Goal: Task Accomplishment & Management: Complete application form

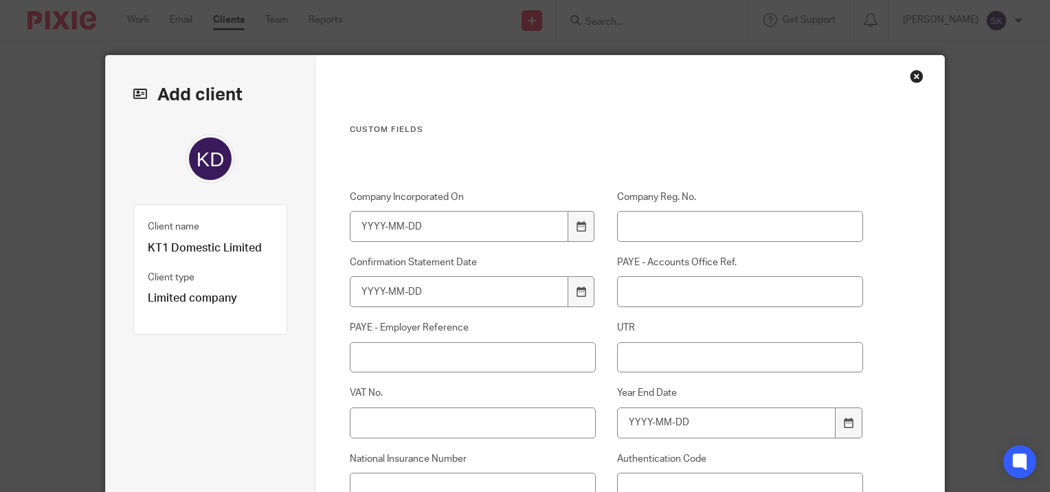
scroll to position [143, 0]
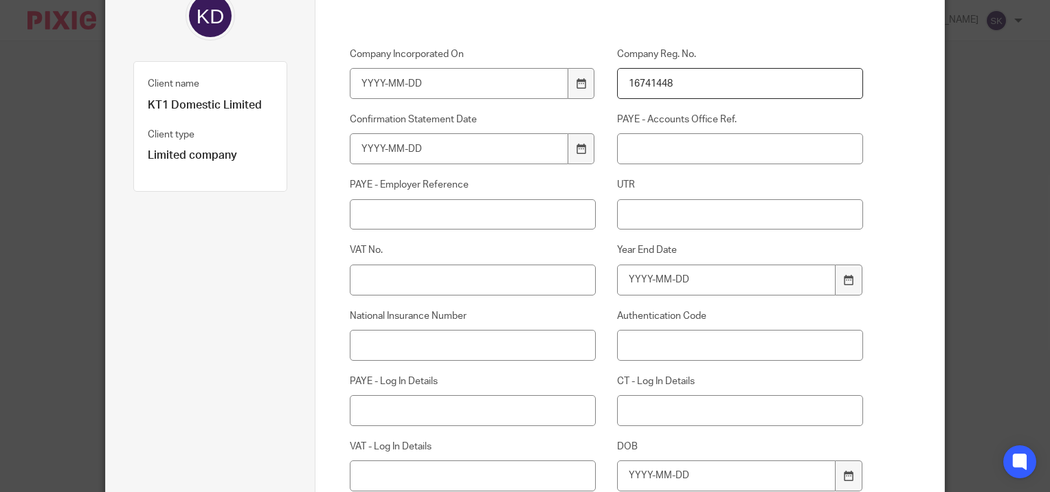
type input "16741448"
click at [867, 217] on div "Custom fields Company Incorporated On Company Reg. No. 16741448 Confirmation St…" at bounding box center [629, 291] width 629 height 756
click at [649, 342] on input "Authentication Code" at bounding box center [740, 345] width 246 height 31
paste input "7TAJJN."
type input "7TAJJN"
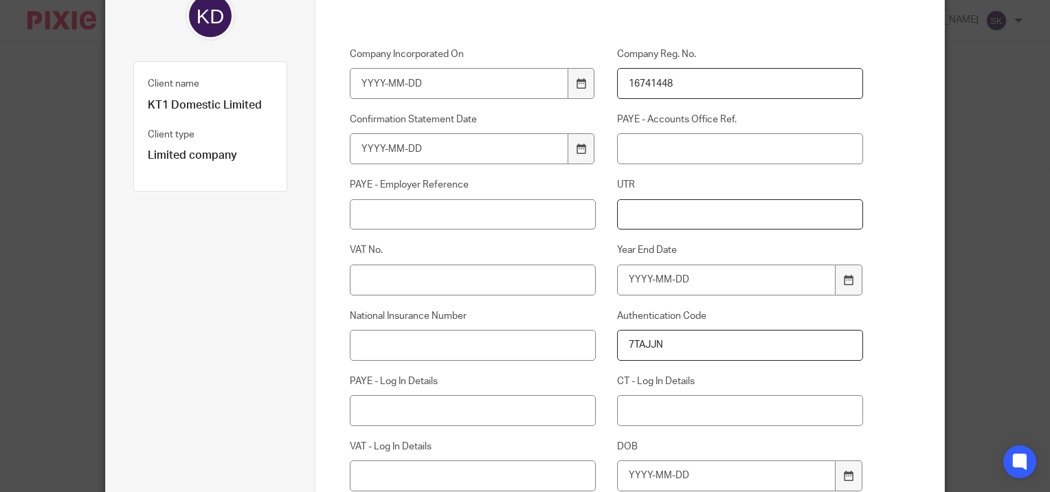
click at [665, 212] on input "UTR" at bounding box center [740, 214] width 246 height 31
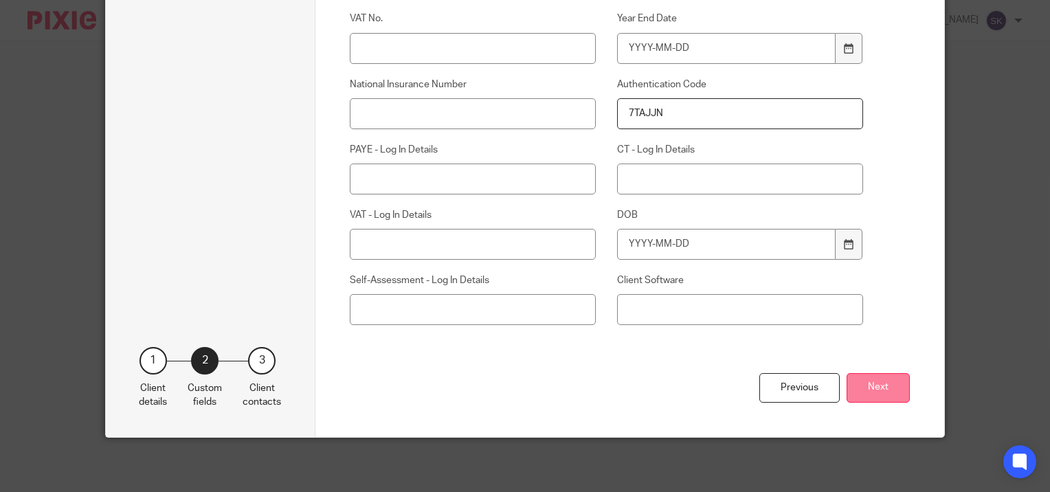
click at [849, 380] on button "Next" at bounding box center [878, 388] width 63 height 30
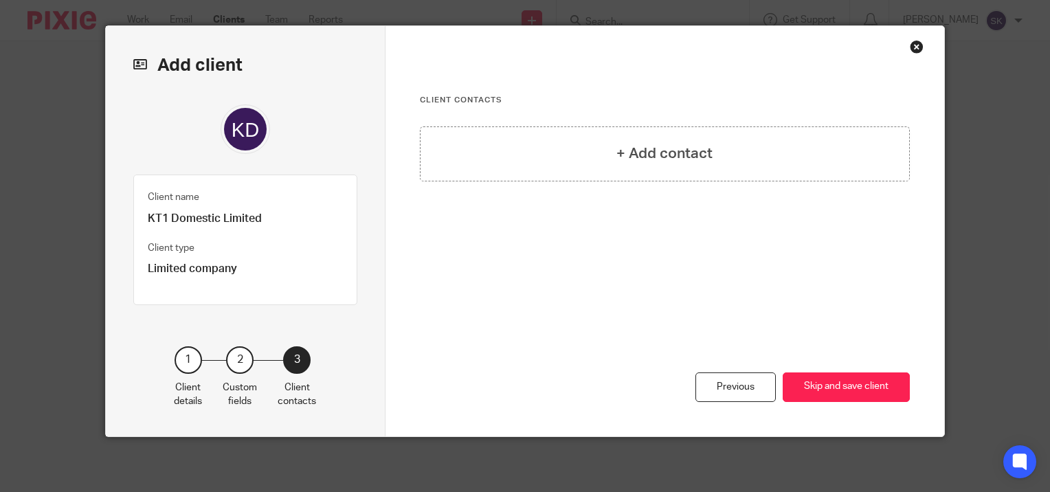
scroll to position [27, 0]
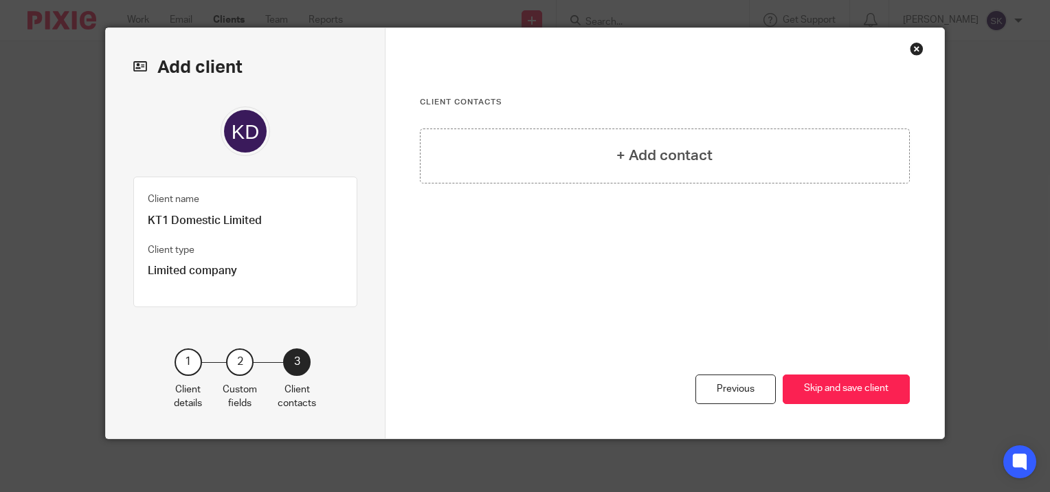
click at [849, 380] on button "Skip and save client" at bounding box center [846, 390] width 127 height 30
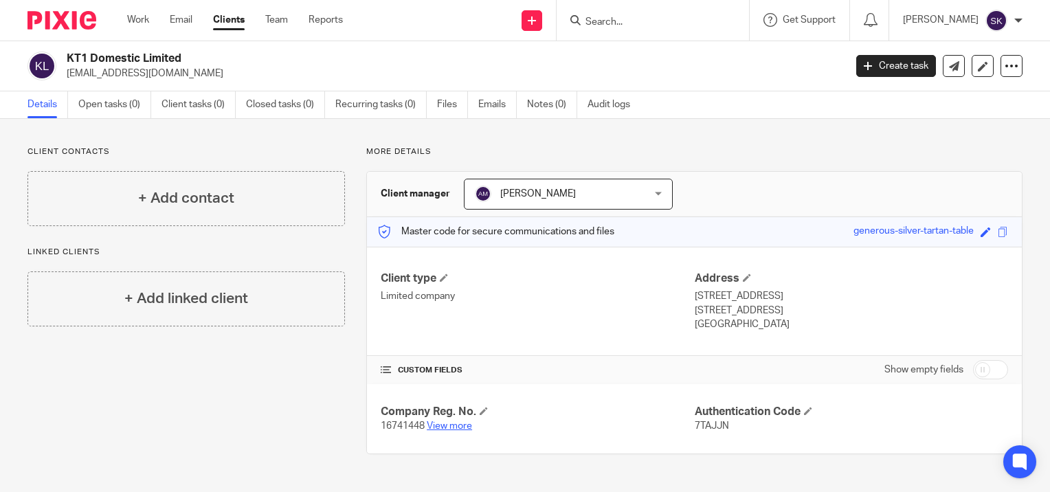
click at [440, 425] on link "View more" at bounding box center [449, 426] width 45 height 10
